Goal: Navigation & Orientation: Understand site structure

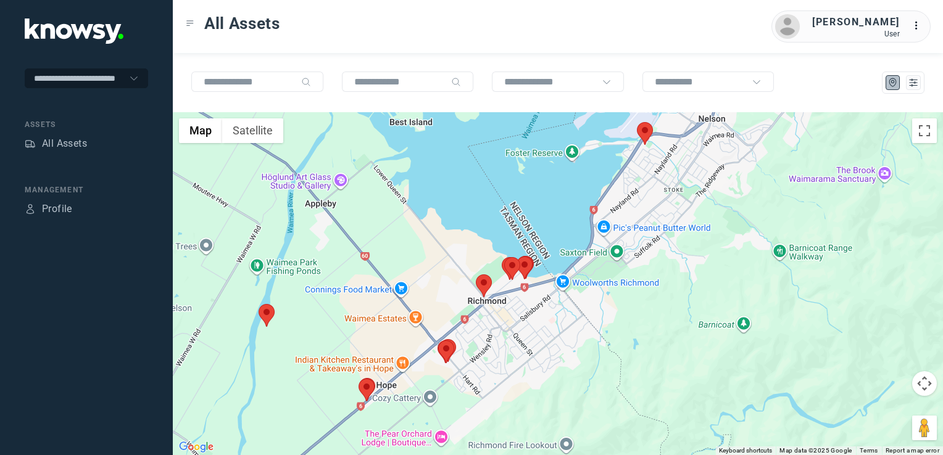
drag, startPoint x: 520, startPoint y: 346, endPoint x: 546, endPoint y: 321, distance: 36.2
click at [545, 322] on div at bounding box center [558, 283] width 770 height 343
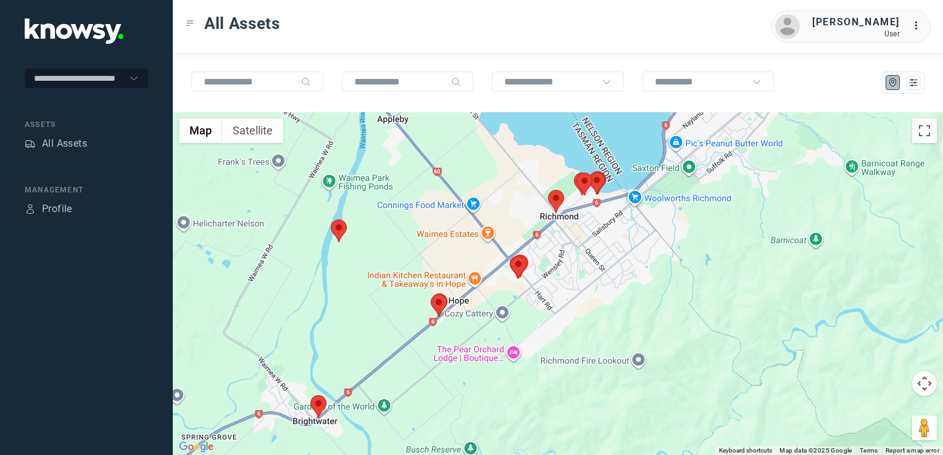
click at [440, 305] on img at bounding box center [439, 305] width 16 height 23
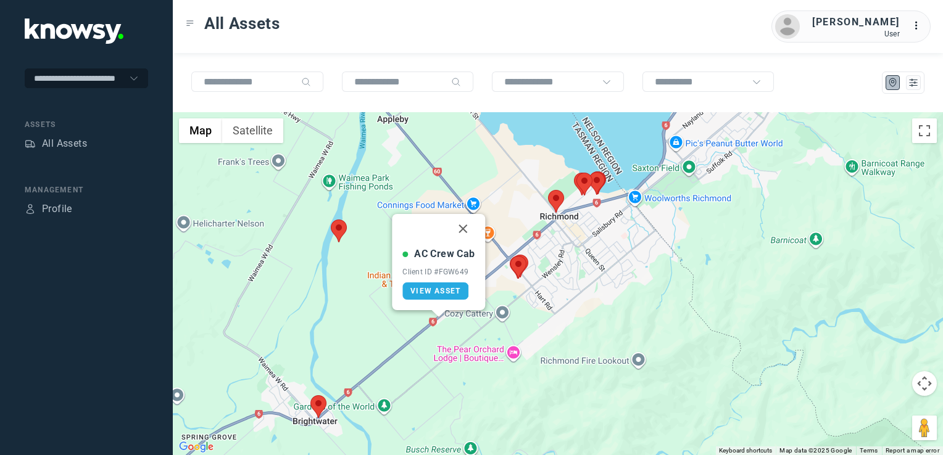
click at [466, 229] on button "Close" at bounding box center [464, 229] width 30 height 30
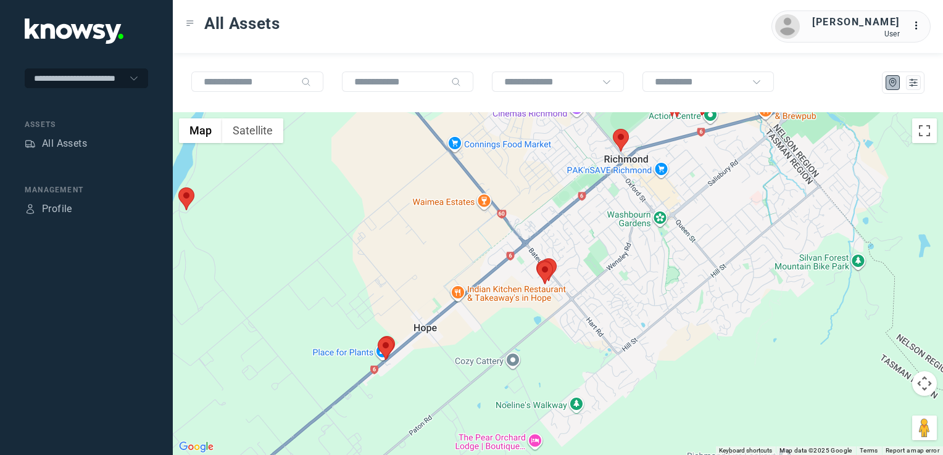
drag, startPoint x: 591, startPoint y: 260, endPoint x: 585, endPoint y: 281, distance: 21.1
click at [585, 281] on div "To navigate, press the arrow keys." at bounding box center [558, 283] width 770 height 343
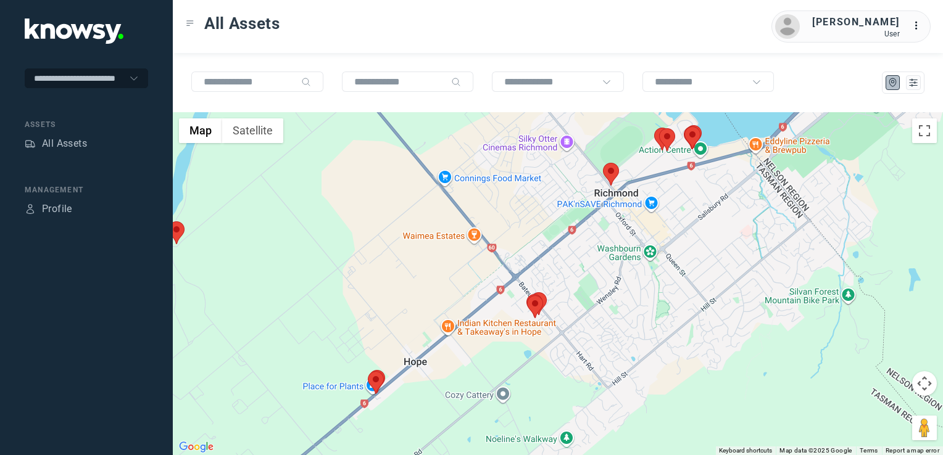
click at [604, 256] on div at bounding box center [558, 283] width 770 height 343
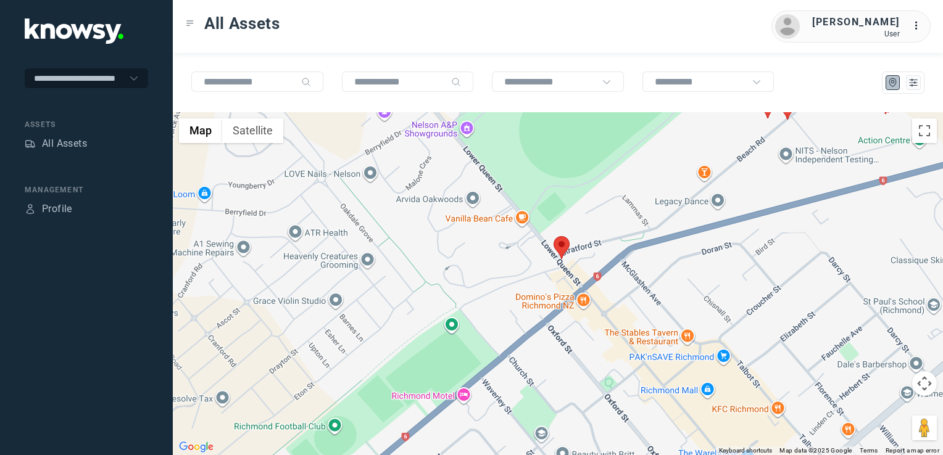
click at [567, 247] on img at bounding box center [561, 247] width 16 height 23
click at [562, 247] on img at bounding box center [561, 247] width 16 height 23
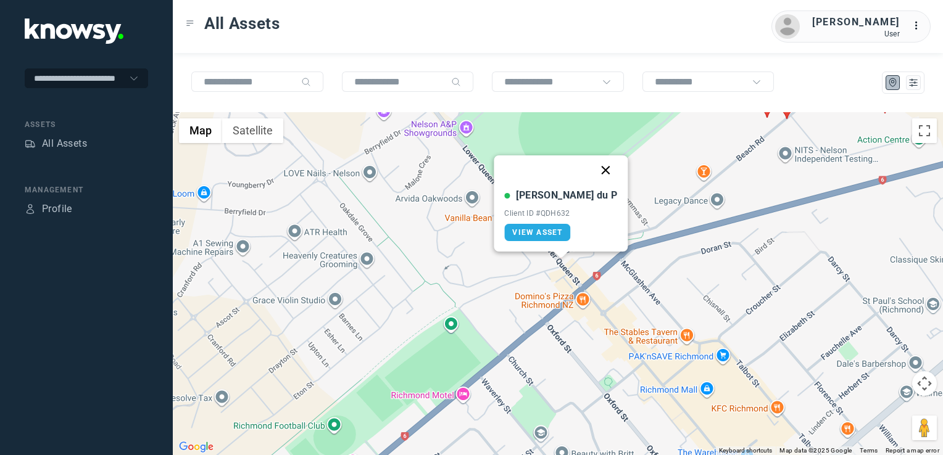
click at [591, 167] on button "Close" at bounding box center [606, 170] width 30 height 30
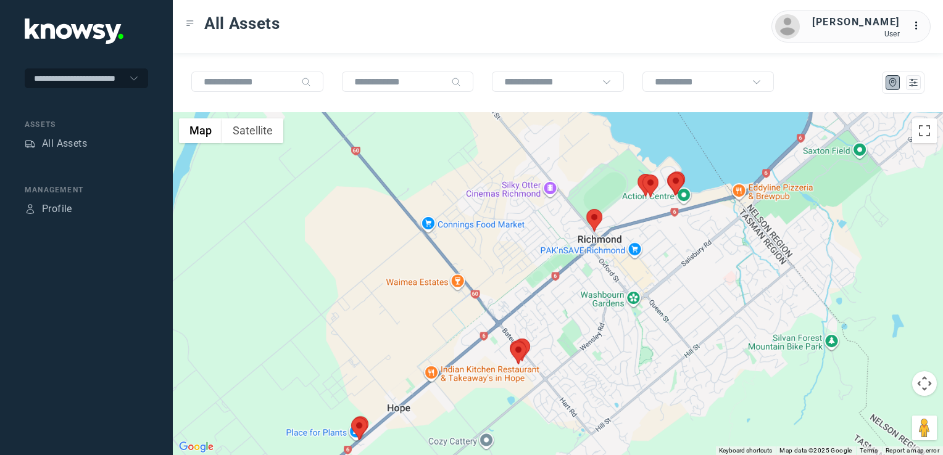
drag, startPoint x: 655, startPoint y: 242, endPoint x: 665, endPoint y: 254, distance: 14.9
click at [647, 260] on div "To navigate, press the arrow keys." at bounding box center [558, 283] width 770 height 343
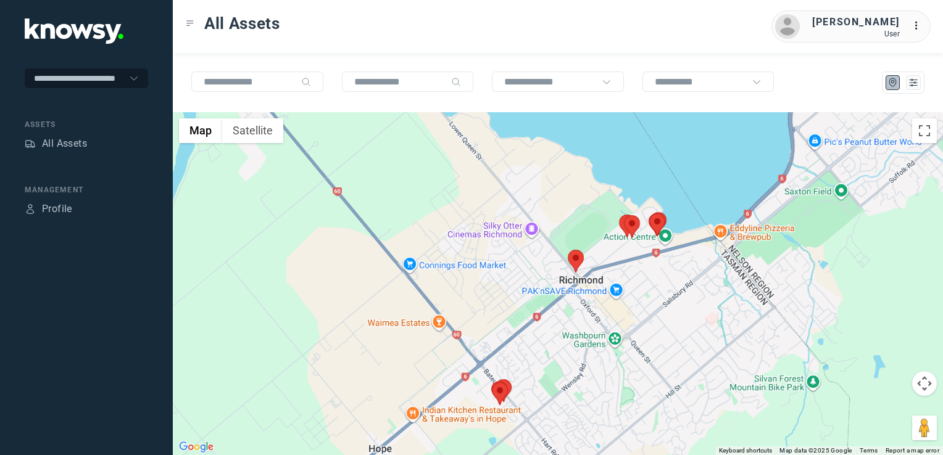
drag, startPoint x: 664, startPoint y: 268, endPoint x: 612, endPoint y: 307, distance: 64.8
click at [612, 307] on div at bounding box center [558, 283] width 770 height 343
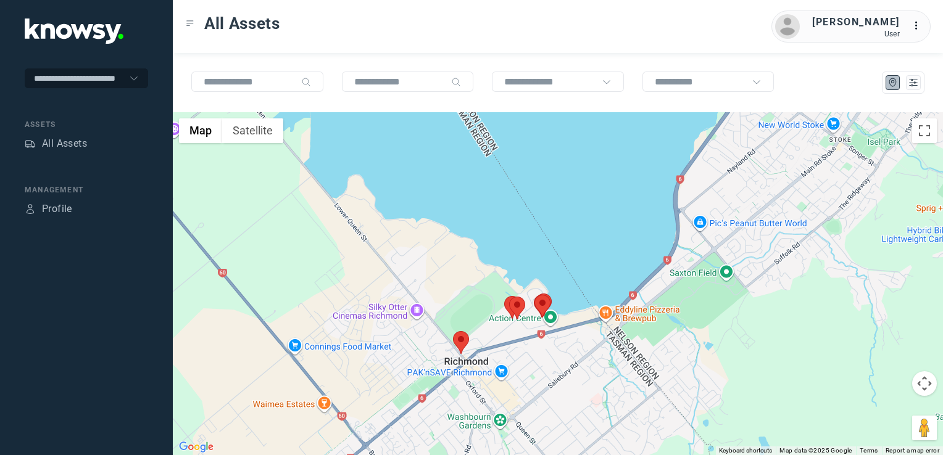
drag, startPoint x: 696, startPoint y: 246, endPoint x: 647, endPoint y: 280, distance: 59.9
click at [647, 280] on div at bounding box center [558, 283] width 770 height 343
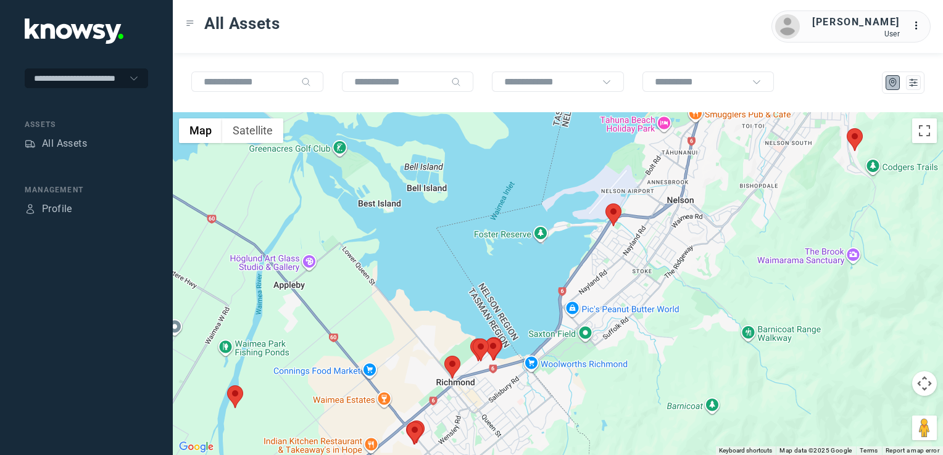
click at [660, 252] on div at bounding box center [558, 283] width 770 height 343
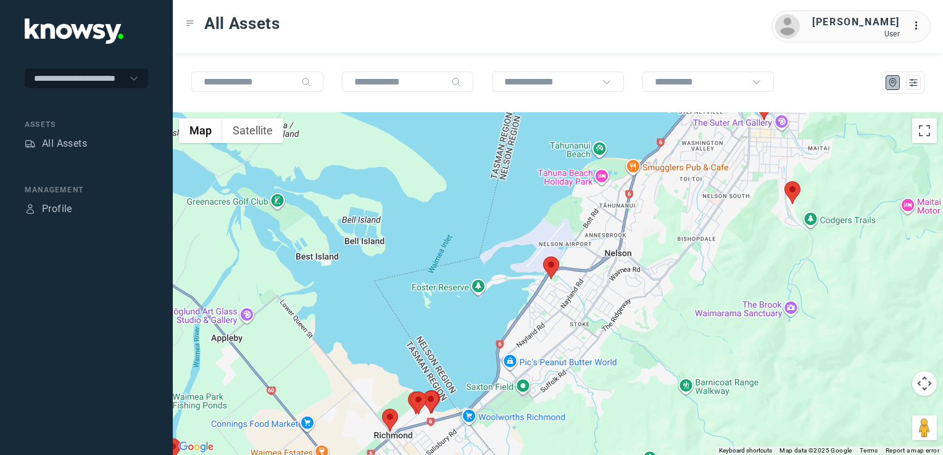
drag, startPoint x: 716, startPoint y: 248, endPoint x: 664, endPoint y: 308, distance: 79.2
click at [663, 309] on div at bounding box center [558, 283] width 770 height 343
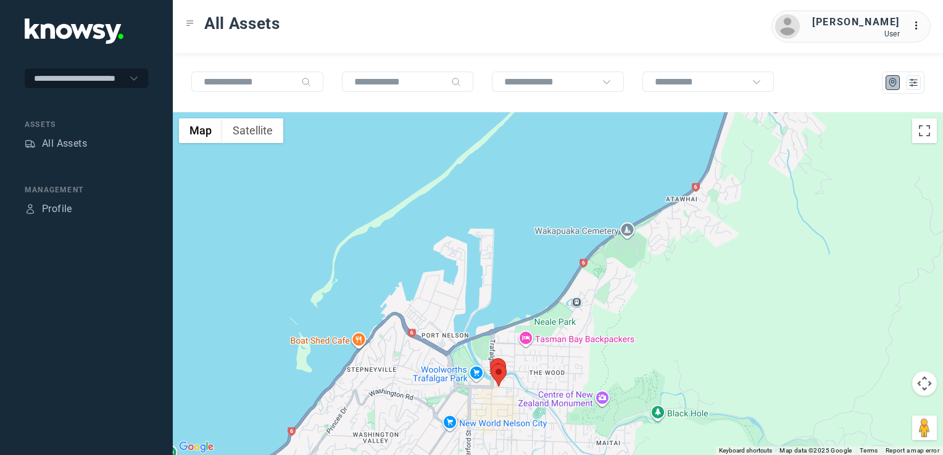
click at [583, 311] on div at bounding box center [558, 283] width 770 height 343
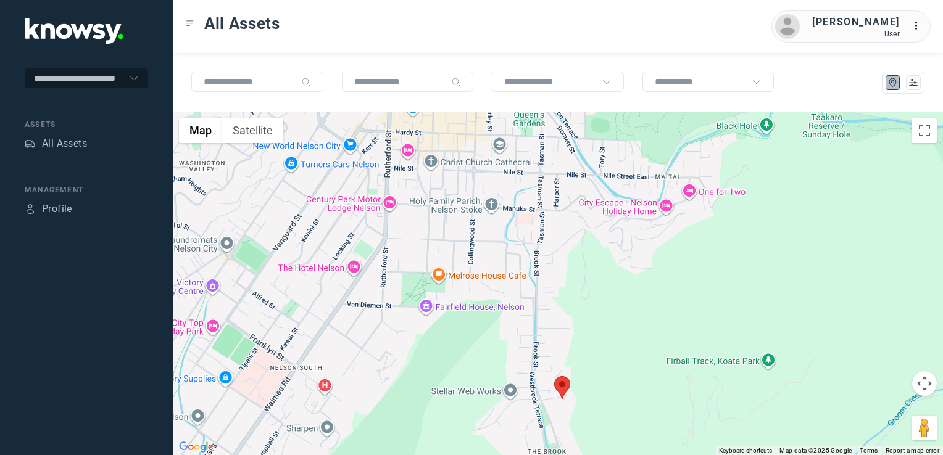
drag, startPoint x: 475, startPoint y: 303, endPoint x: 481, endPoint y: 310, distance: 8.8
click at [477, 328] on div at bounding box center [558, 283] width 770 height 343
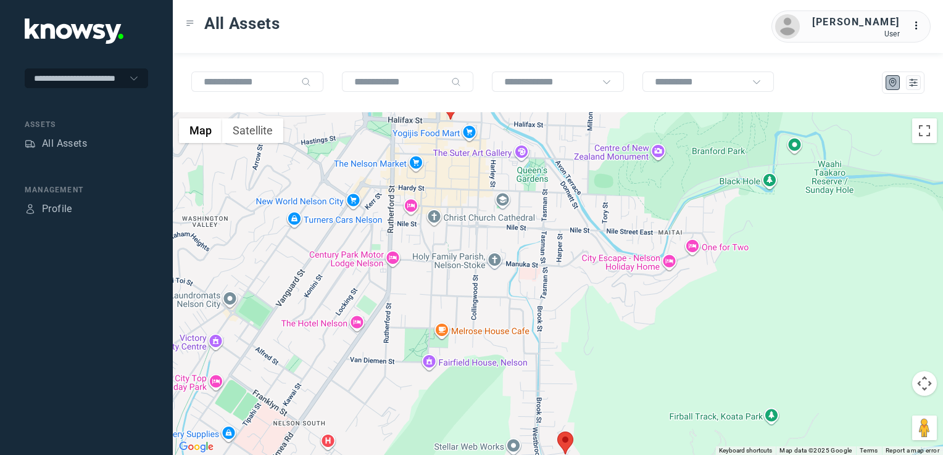
drag, startPoint x: 452, startPoint y: 340, endPoint x: 463, endPoint y: 375, distance: 36.5
click at [459, 371] on div at bounding box center [558, 283] width 770 height 343
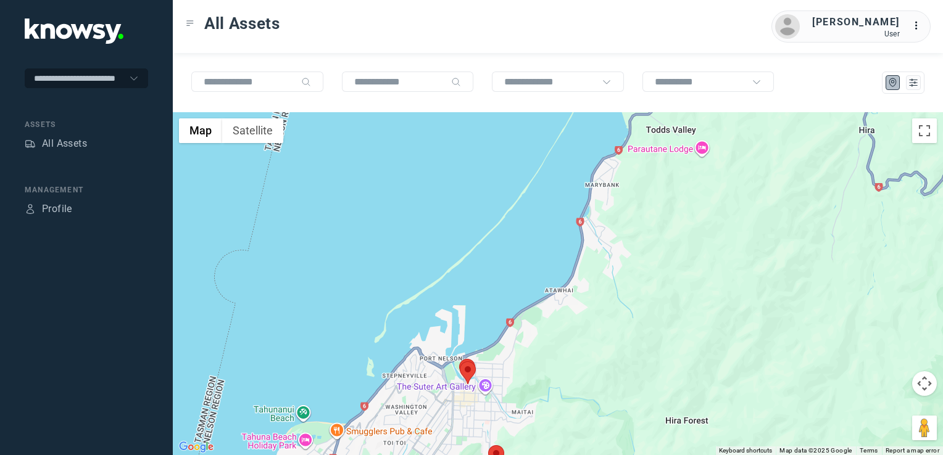
drag, startPoint x: 415, startPoint y: 418, endPoint x: 444, endPoint y: 310, distance: 111.6
click at [440, 322] on div at bounding box center [558, 283] width 770 height 343
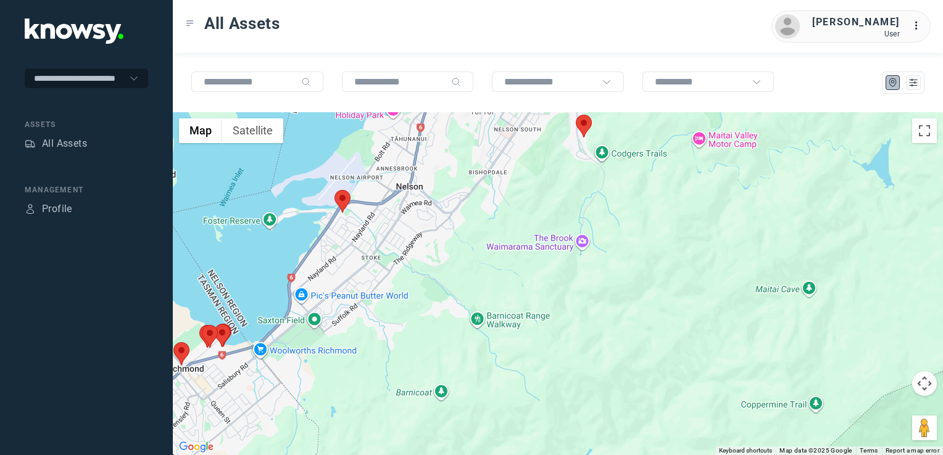
drag, startPoint x: 397, startPoint y: 341, endPoint x: 471, endPoint y: 338, distance: 74.1
click at [468, 339] on div at bounding box center [558, 283] width 770 height 343
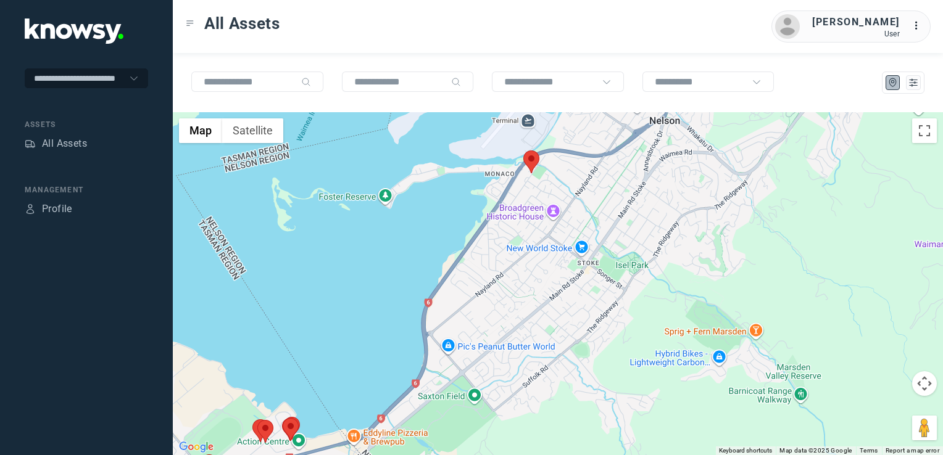
click at [437, 328] on div at bounding box center [558, 283] width 770 height 343
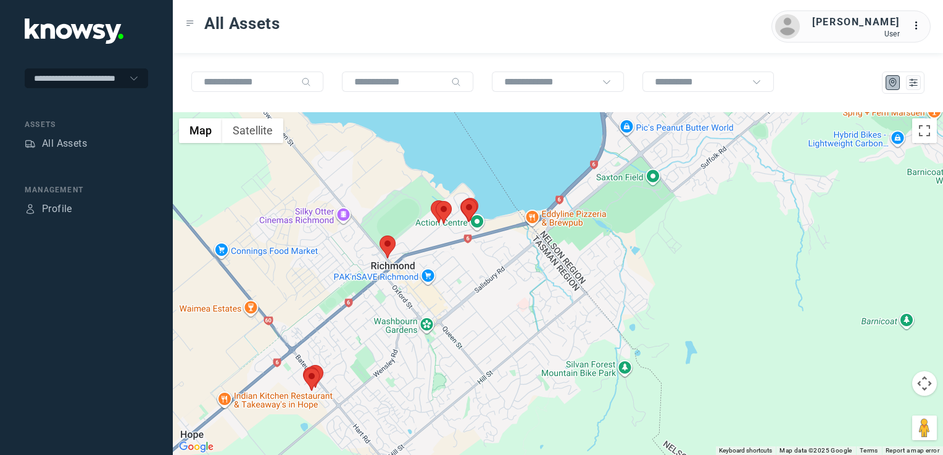
drag, startPoint x: 361, startPoint y: 351, endPoint x: 397, endPoint y: 334, distance: 40.0
click at [396, 334] on div at bounding box center [558, 283] width 770 height 343
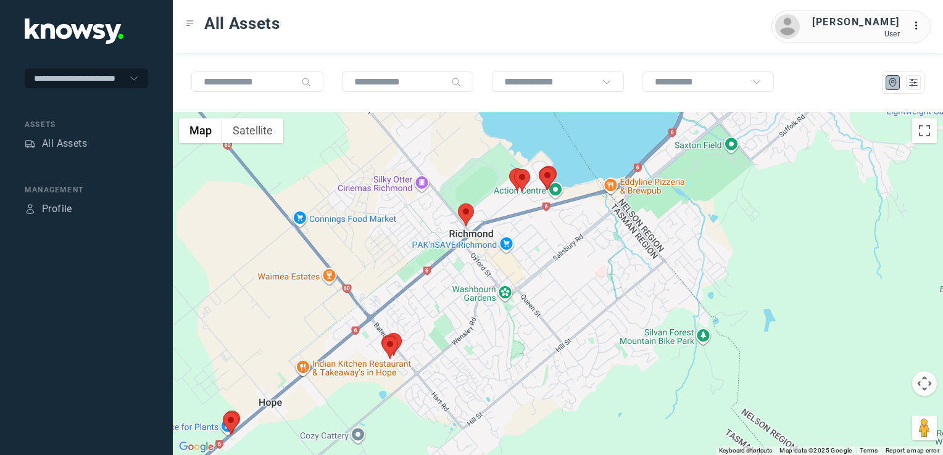
drag, startPoint x: 391, startPoint y: 374, endPoint x: 477, endPoint y: 318, distance: 103.0
click at [468, 320] on div at bounding box center [558, 283] width 770 height 343
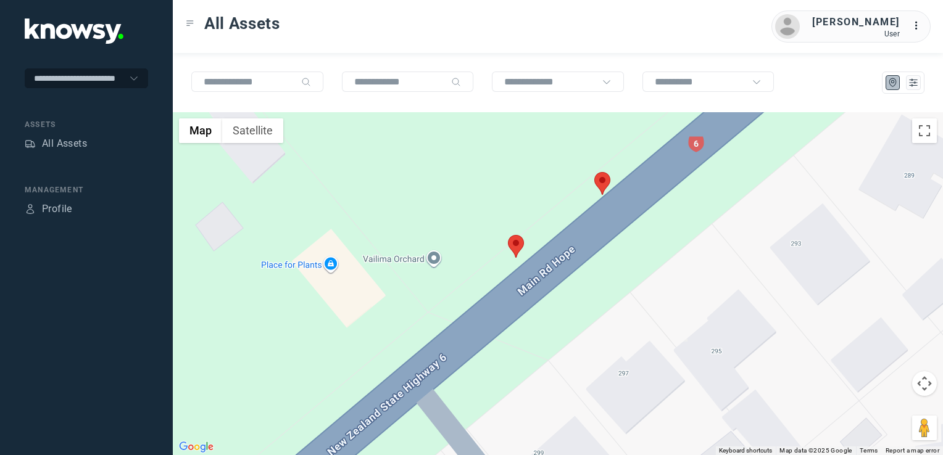
click at [602, 186] on img at bounding box center [602, 183] width 16 height 23
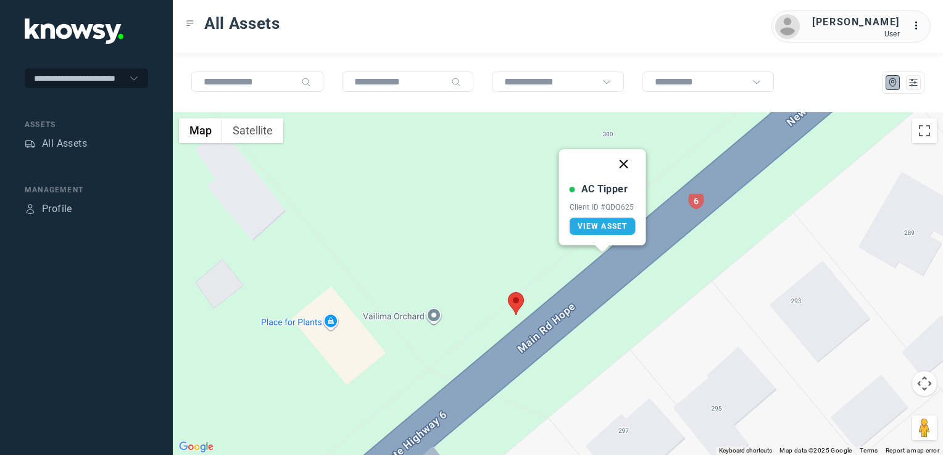
click at [628, 160] on button "Close" at bounding box center [624, 164] width 30 height 30
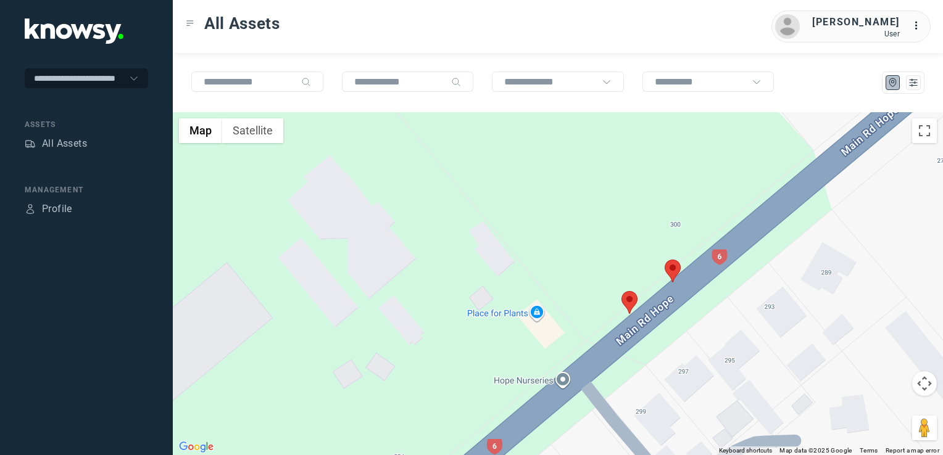
drag, startPoint x: 759, startPoint y: 287, endPoint x: 696, endPoint y: 421, distance: 148.5
click at [692, 417] on div "To navigate, press the arrow keys." at bounding box center [558, 283] width 770 height 343
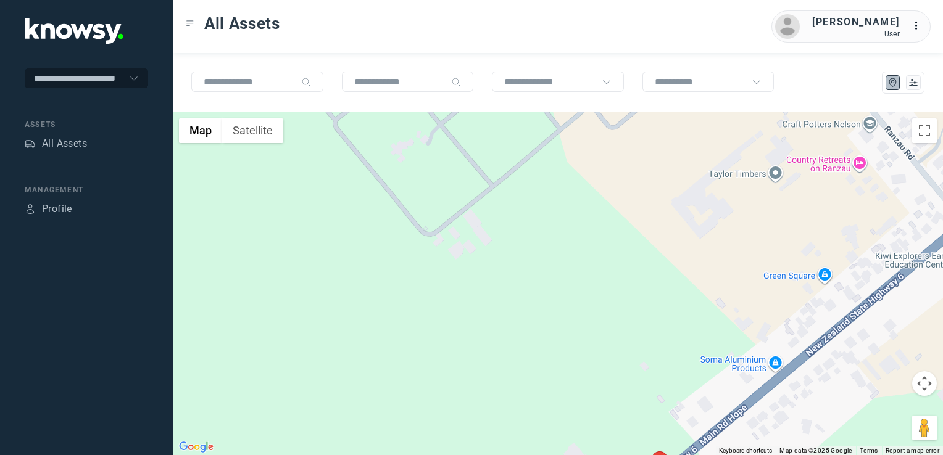
drag, startPoint x: 813, startPoint y: 329, endPoint x: 768, endPoint y: 376, distance: 65.5
click at [766, 375] on div at bounding box center [558, 283] width 770 height 343
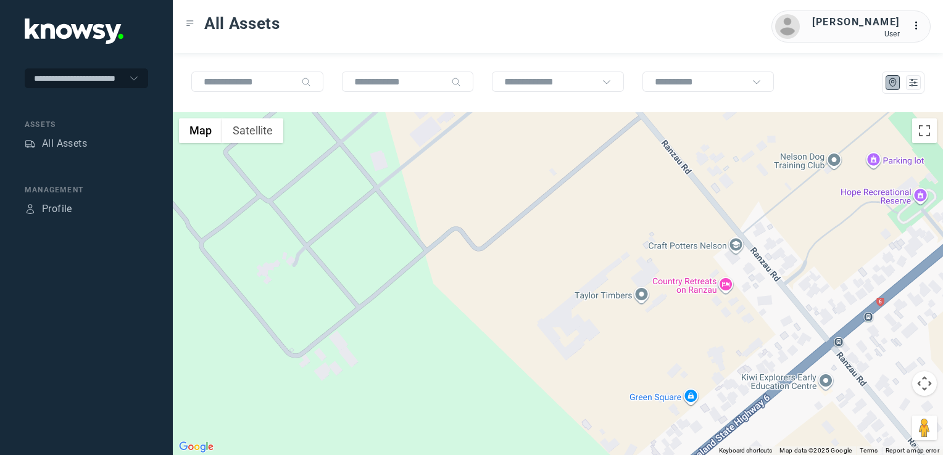
click at [739, 387] on div at bounding box center [558, 283] width 770 height 343
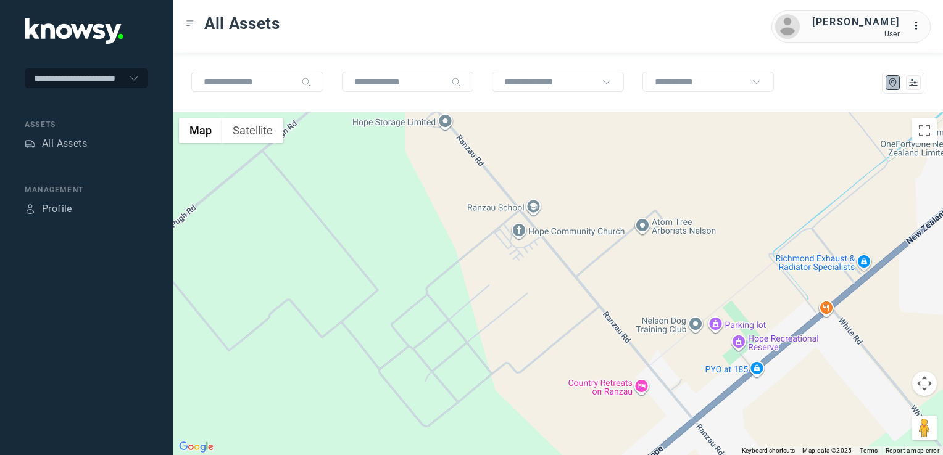
drag, startPoint x: 772, startPoint y: 352, endPoint x: 718, endPoint y: 386, distance: 64.0
click at [718, 386] on div at bounding box center [558, 283] width 770 height 343
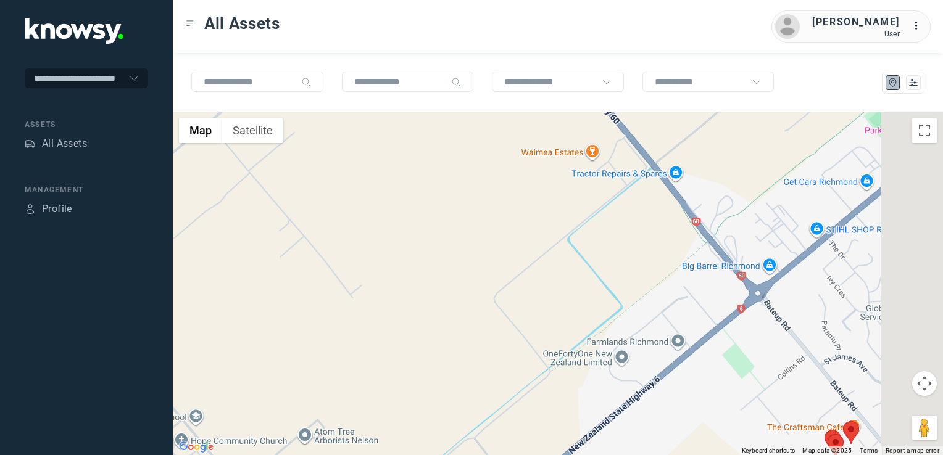
drag, startPoint x: 754, startPoint y: 346, endPoint x: 606, endPoint y: 453, distance: 182.9
click at [600, 453] on div at bounding box center [558, 283] width 770 height 343
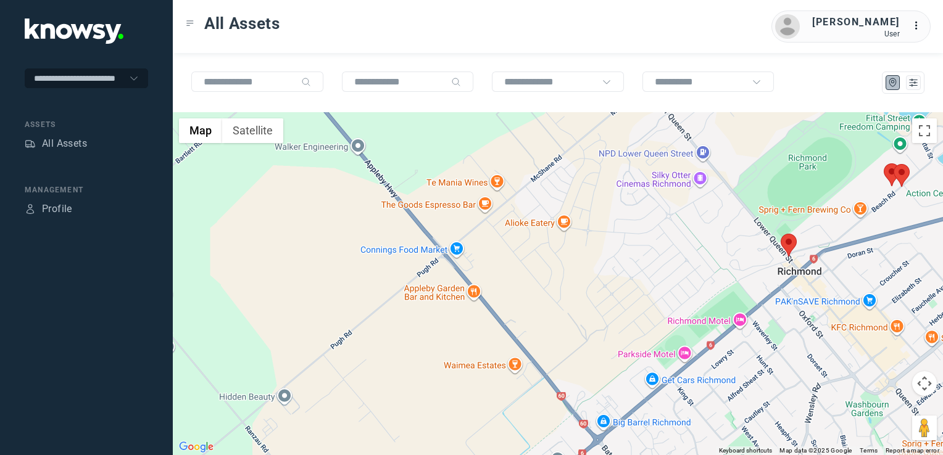
drag, startPoint x: 674, startPoint y: 376, endPoint x: 613, endPoint y: 429, distance: 80.9
click at [599, 434] on div at bounding box center [558, 283] width 770 height 343
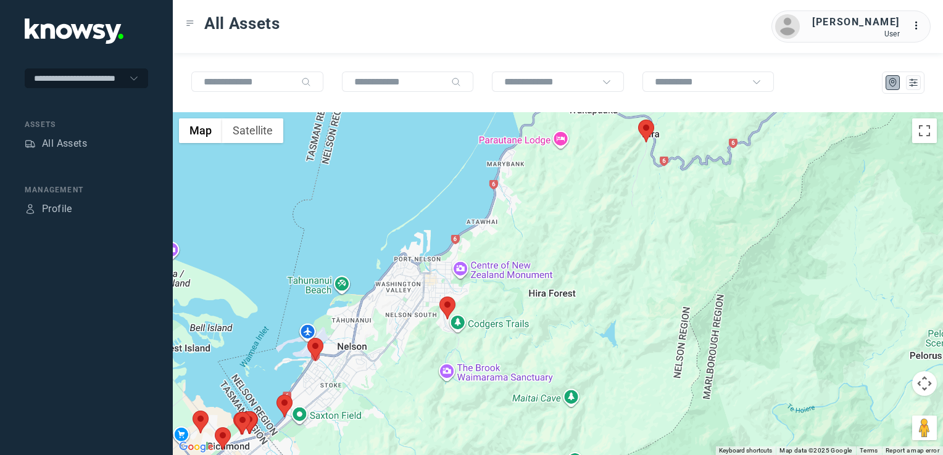
drag, startPoint x: 381, startPoint y: 339, endPoint x: 390, endPoint y: 331, distance: 12.7
click at [390, 331] on div at bounding box center [558, 283] width 770 height 343
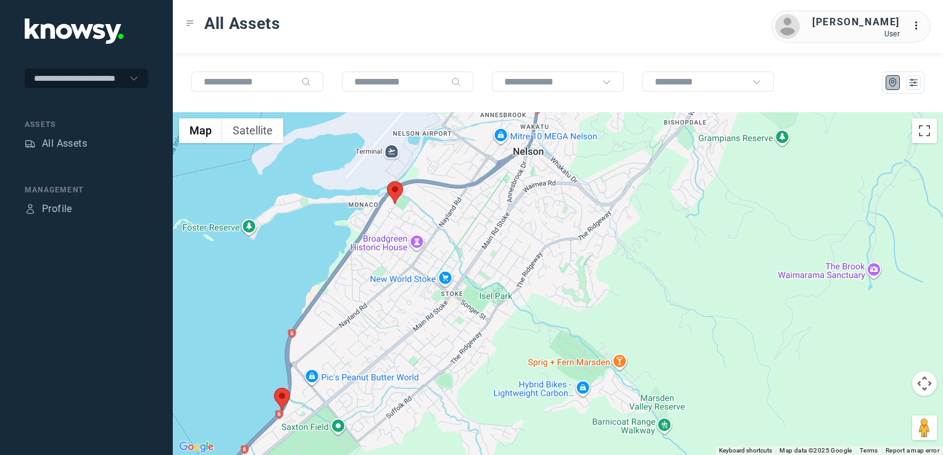
click at [391, 189] on img at bounding box center [395, 192] width 16 height 23
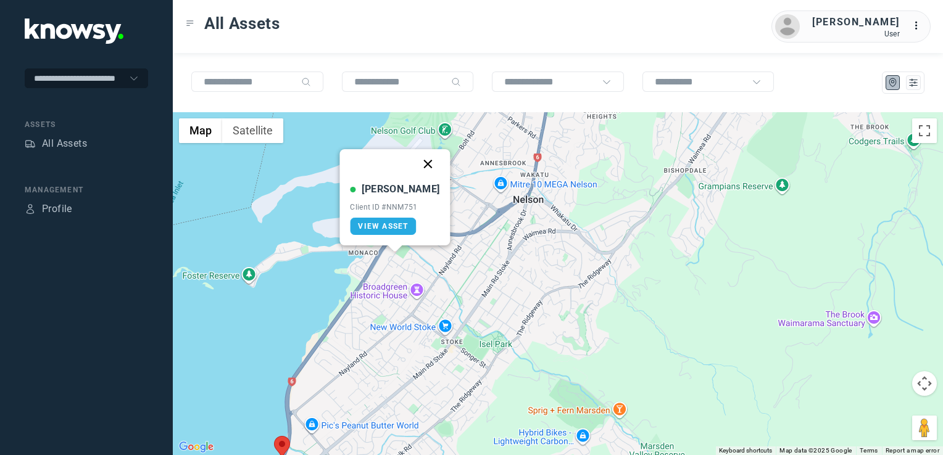
click at [413, 159] on button "Close" at bounding box center [428, 164] width 30 height 30
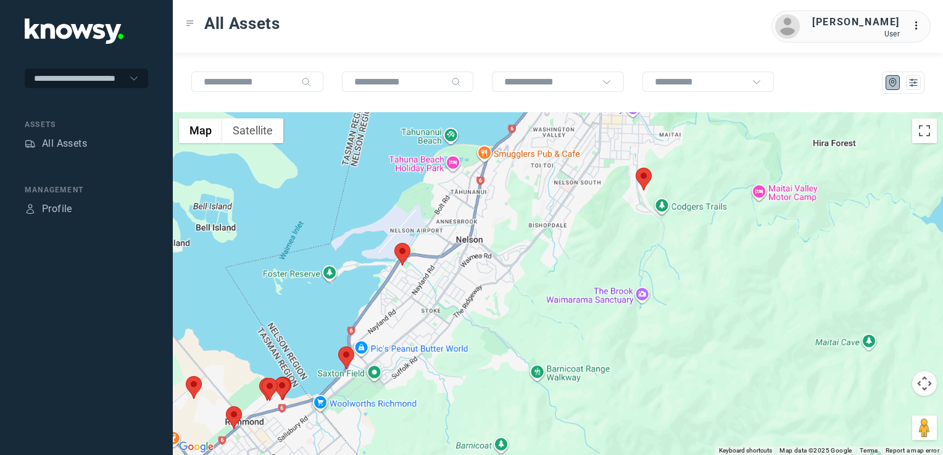
drag, startPoint x: 404, startPoint y: 323, endPoint x: 413, endPoint y: 305, distance: 20.4
click at [410, 307] on div "To navigate, press the arrow keys." at bounding box center [558, 283] width 770 height 343
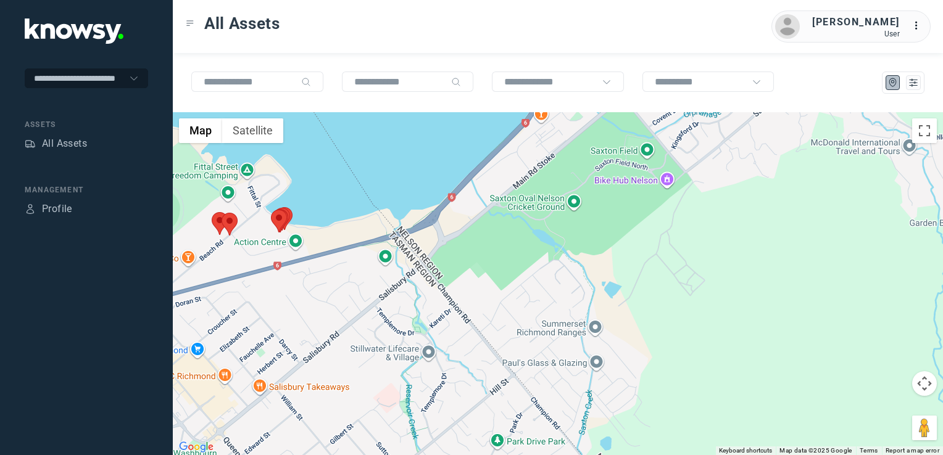
drag, startPoint x: 454, startPoint y: 244, endPoint x: 457, endPoint y: 283, distance: 39.0
click at [457, 282] on div at bounding box center [558, 283] width 770 height 343
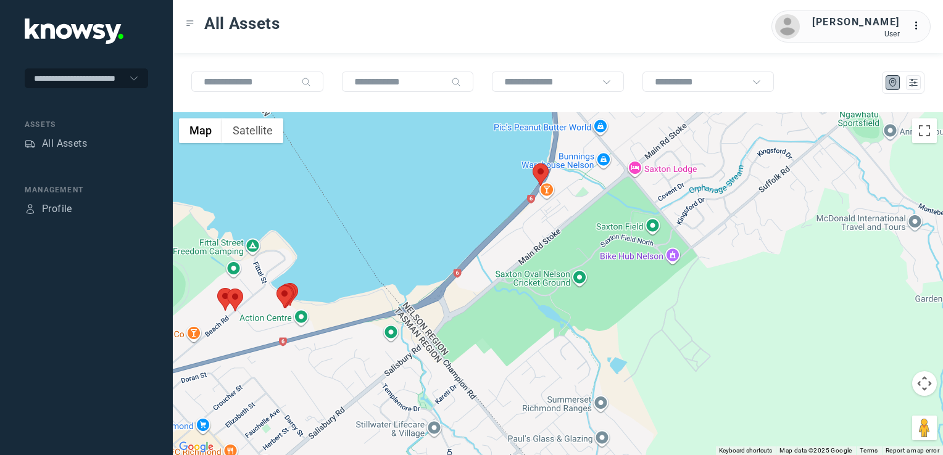
click at [536, 175] on img at bounding box center [541, 175] width 16 height 23
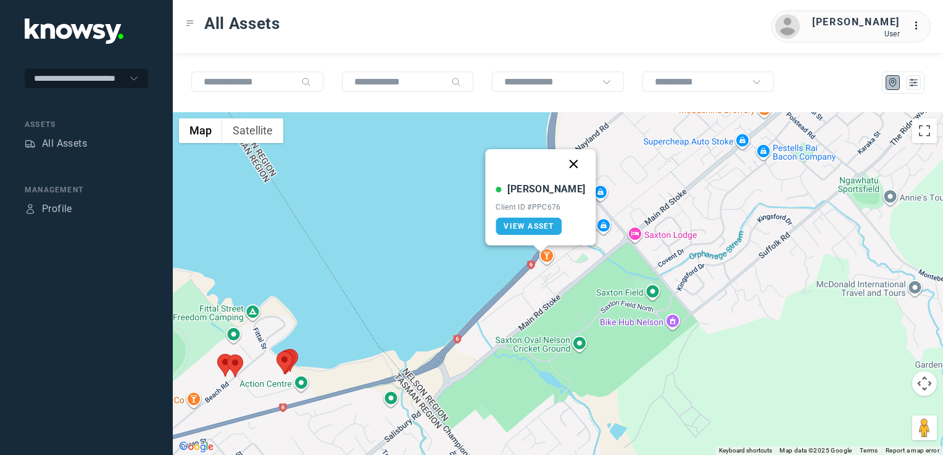
click at [561, 160] on button "Close" at bounding box center [574, 164] width 30 height 30
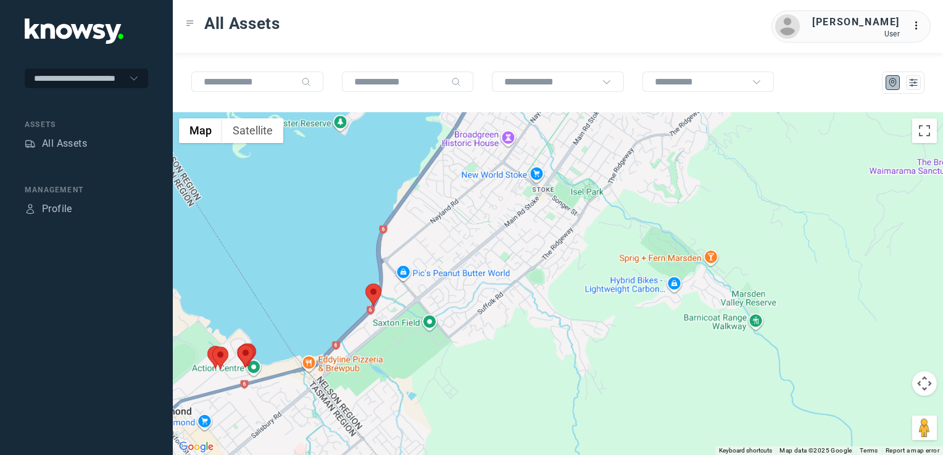
drag, startPoint x: 337, startPoint y: 399, endPoint x: 447, endPoint y: 329, distance: 130.9
click at [418, 347] on div "To navigate, press the arrow keys." at bounding box center [558, 283] width 770 height 343
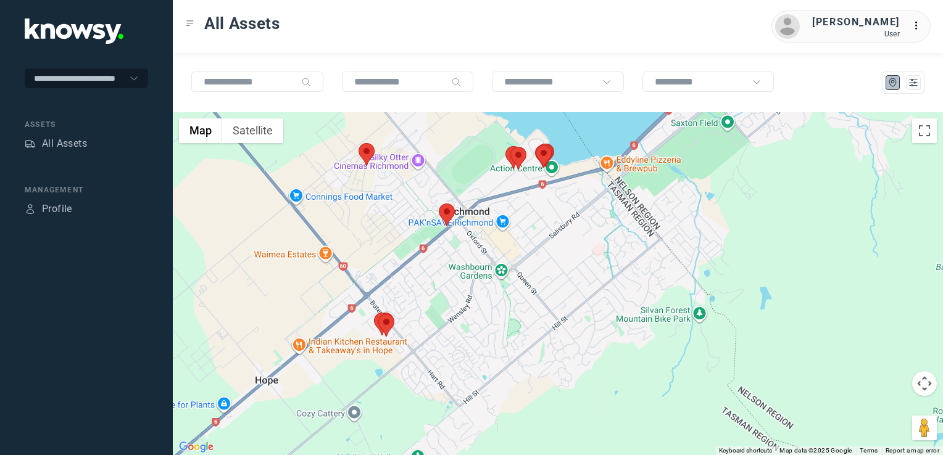
click at [451, 216] on img at bounding box center [447, 215] width 16 height 23
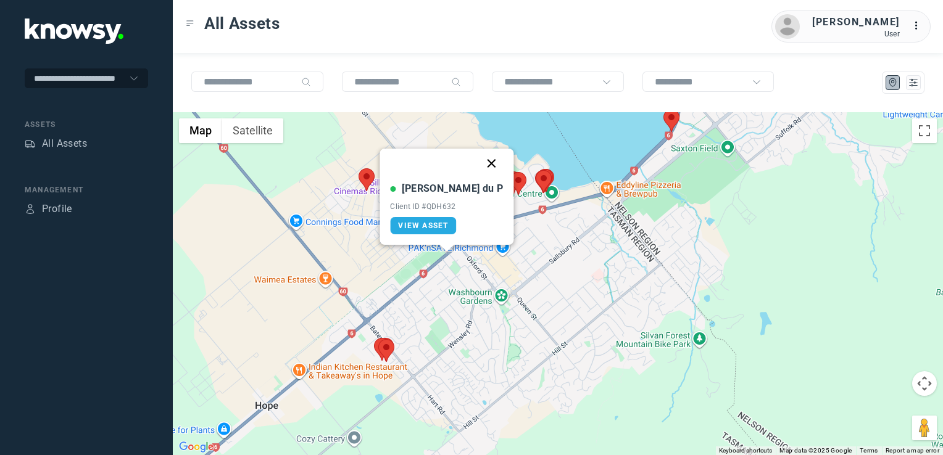
click at [477, 161] on button "Close" at bounding box center [492, 164] width 30 height 30
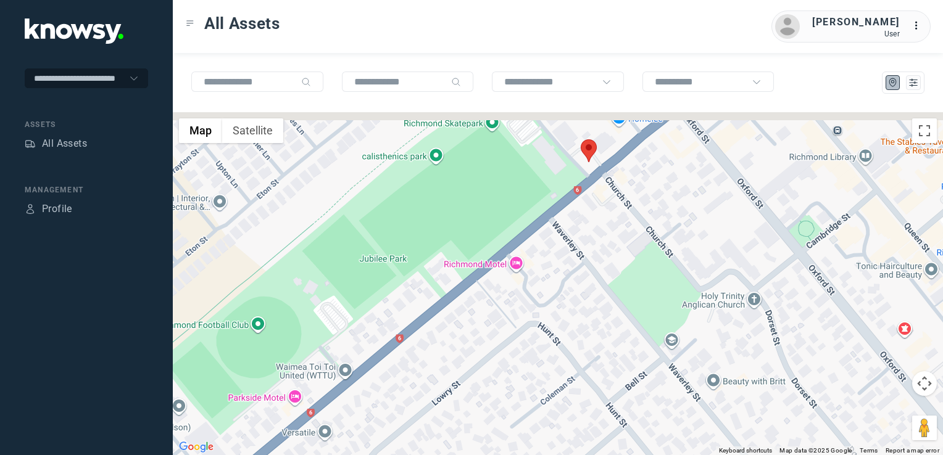
drag, startPoint x: 494, startPoint y: 306, endPoint x: 486, endPoint y: 331, distance: 26.7
click at [482, 335] on div "To navigate, press the arrow keys." at bounding box center [558, 283] width 770 height 343
